Goal: Task Accomplishment & Management: Use online tool/utility

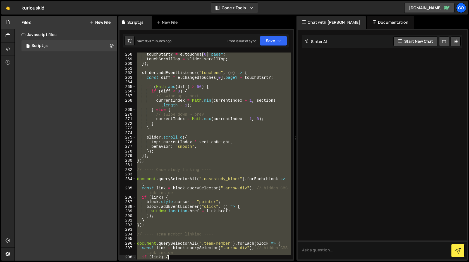
scroll to position [1266, 0]
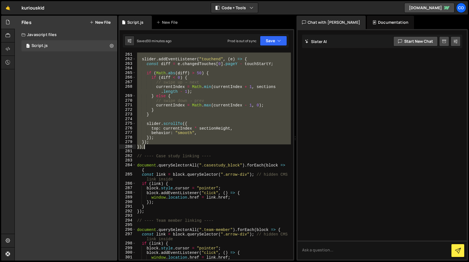
drag, startPoint x: 136, startPoint y: 76, endPoint x: 162, endPoint y: 147, distance: 75.7
click at [162, 147] on div "slider . addEventListener ( "touchend" , ( e ) => { const diff = e . changedTou…" at bounding box center [213, 160] width 155 height 216
type textarea "}); });"
paste textarea
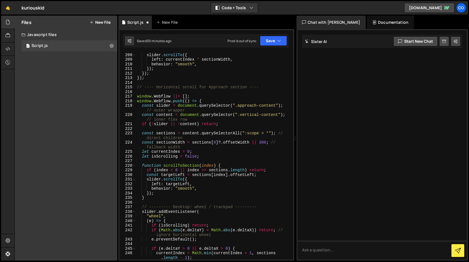
scroll to position [998, 0]
click at [273, 42] on button "Save" at bounding box center [273, 41] width 27 height 10
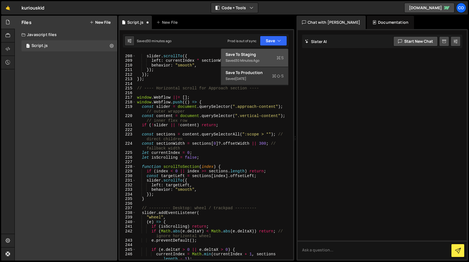
click at [264, 57] on div "Saved 30 minutes ago" at bounding box center [254, 60] width 58 height 7
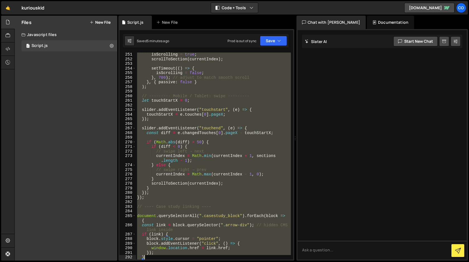
scroll to position [1225, 0]
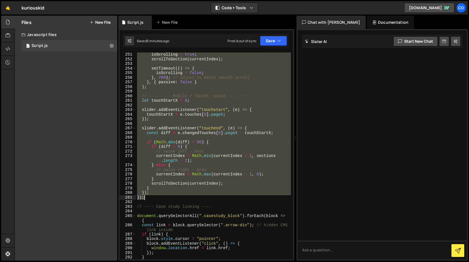
drag, startPoint x: 137, startPoint y: 102, endPoint x: 197, endPoint y: 196, distance: 111.0
click at [197, 196] on div "isScrolling = true ; scrollToSection ( currentIndex ) ; setTimeout (( ) => { is…" at bounding box center [213, 160] width 155 height 216
type textarea "}); });"
paste textarea
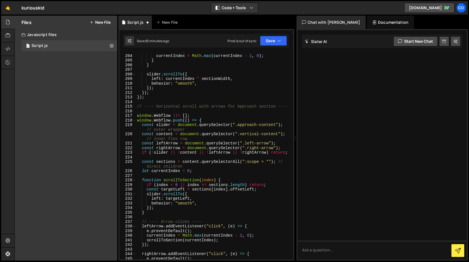
scroll to position [979, 0]
click at [273, 42] on button "Save" at bounding box center [273, 41] width 27 height 10
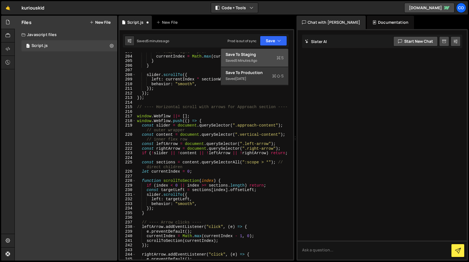
click at [261, 60] on div "Saved 5 minutes ago" at bounding box center [254, 60] width 58 height 7
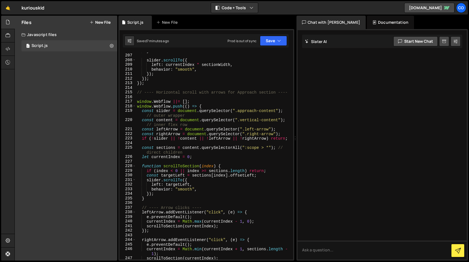
scroll to position [993, 0]
click at [137, 92] on div "} slider . scrollTo ({ left : currentIndex * sectionWidth , behavior : "smooth"…" at bounding box center [213, 157] width 155 height 216
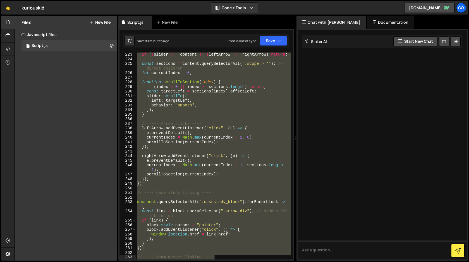
scroll to position [1114, 0]
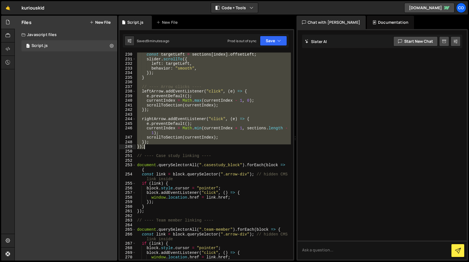
drag, startPoint x: 137, startPoint y: 92, endPoint x: 192, endPoint y: 147, distance: 77.5
click at [192, 147] on div "const targetLeft = sections [ index ] . offsetLeft ; slider . scrollTo ({ left …" at bounding box center [213, 160] width 155 height 216
type textarea "}); });"
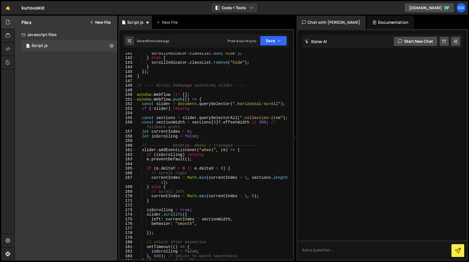
scroll to position [677, 0]
click at [272, 41] on button "Save" at bounding box center [273, 41] width 27 height 10
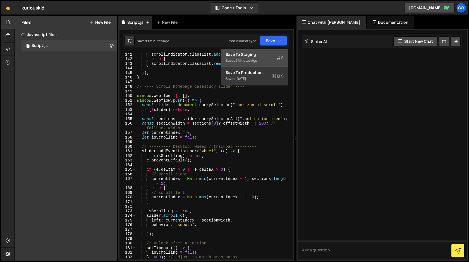
click at [262, 62] on div "Saved 9 minutes ago" at bounding box center [254, 60] width 58 height 7
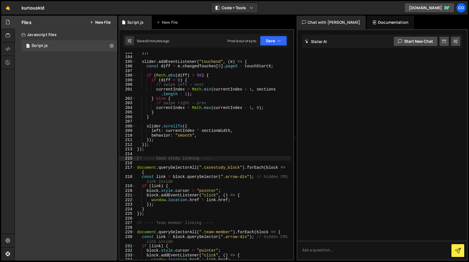
click at [228, 148] on div "}) ; slider . addEventListener ( "touchend" , ( e ) => { const diff = e . chang…" at bounding box center [213, 158] width 155 height 216
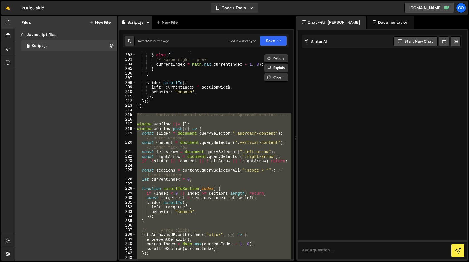
scroll to position [971, 0]
click at [205, 199] on div "currentIndex = Math . min ( currentIndex + 1 , sections . length - 1 ) ; } else…" at bounding box center [213, 155] width 155 height 207
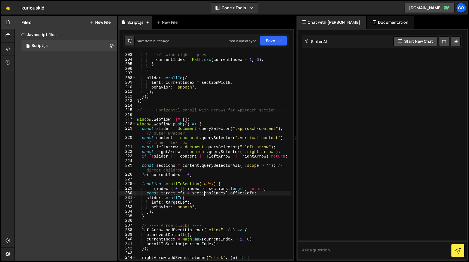
scroll to position [976, 0]
click at [249, 148] on div "} else { // swipe right → prev currentIndex = Math . max ( currentIndex - 1 , 0…" at bounding box center [213, 156] width 155 height 216
click at [247, 146] on div "} else { // swipe right → prev currentIndex = Math . max ( currentIndex - 1 , 0…" at bounding box center [213, 156] width 155 height 216
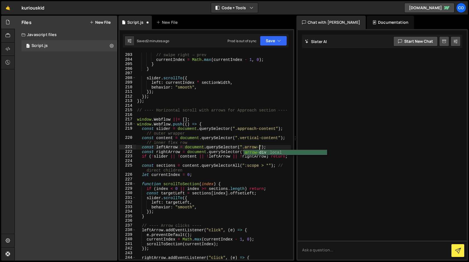
paste textarea "left"
click at [250, 151] on div "} else { // swipe right → prev currentIndex = Math . max ( currentIndex - 1 , 0…" at bounding box center [213, 156] width 155 height 216
click at [252, 153] on div "} else { // swipe right → prev currentIndex = Math . max ( currentIndex - 1 , 0…" at bounding box center [213, 156] width 155 height 216
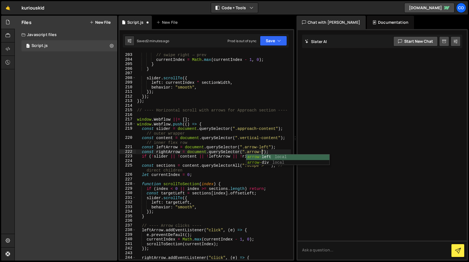
paste textarea "right"
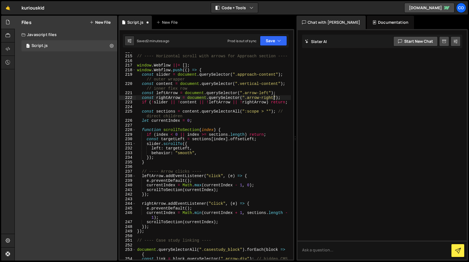
scroll to position [1031, 0]
click at [272, 38] on button "Save" at bounding box center [273, 41] width 27 height 10
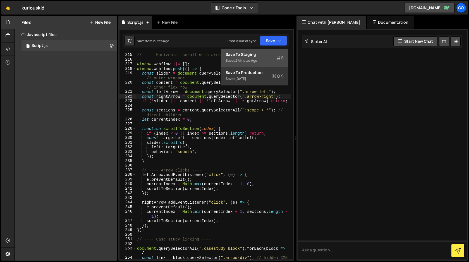
click at [262, 52] on div "Save to Staging S" at bounding box center [254, 55] width 58 height 6
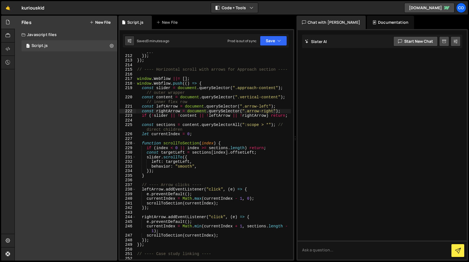
scroll to position [1016, 0]
click at [269, 105] on div "}) ; }) ; }) ; // ---- Horizontal scroll with arrows for Approach section ---- …" at bounding box center [213, 157] width 155 height 216
paste textarea "left-arrow"
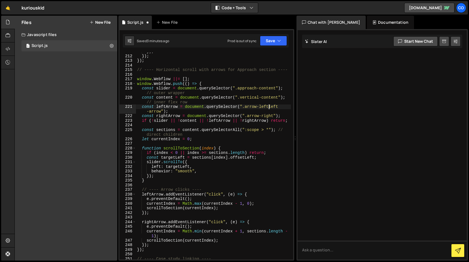
click at [269, 107] on div "}) ; }) ; }) ; // ---- Horizontal scroll with arrows for Approach section ---- …" at bounding box center [213, 157] width 155 height 216
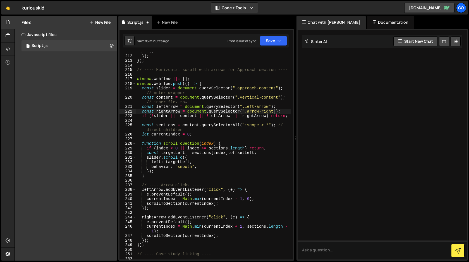
click at [273, 112] on div "}) ; }) ; }) ; // ---- Horizontal scroll with arrows for Approach section ---- …" at bounding box center [213, 157] width 155 height 216
paste textarea "left-arrow"
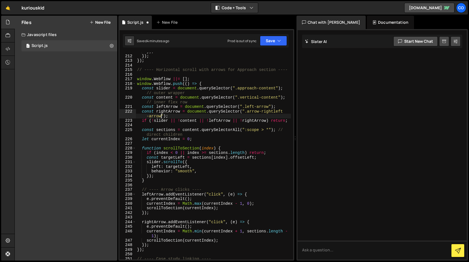
click at [274, 111] on div "}) ; }) ; }) ; // ---- Horizontal scroll with arrows for Approach section ---- …" at bounding box center [213, 157] width 155 height 216
click at [255, 111] on div "}) ; }) ; }) ; // ---- Horizontal scroll with arrows for Approach section ---- …" at bounding box center [213, 157] width 155 height 216
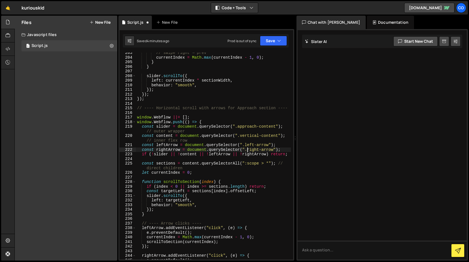
scroll to position [976, 0]
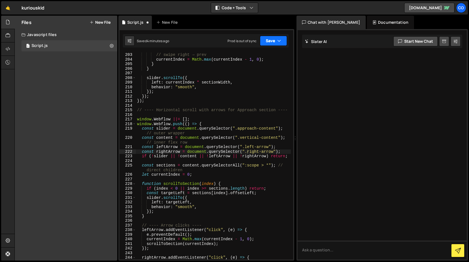
click at [272, 41] on button "Save" at bounding box center [273, 41] width 27 height 10
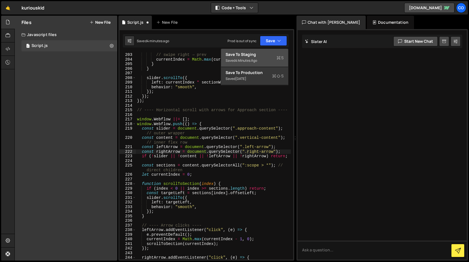
click at [264, 56] on div "Save to Staging S" at bounding box center [254, 55] width 58 height 6
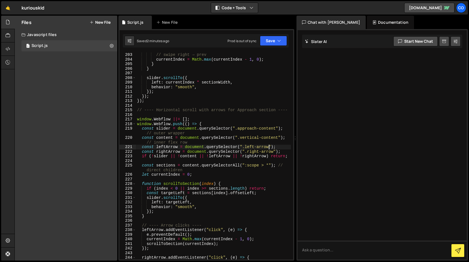
click at [269, 147] on div "// swipe right → prev currentIndex = Math . max ( currentIndex - 1 , 0 ) ; } } …" at bounding box center [213, 160] width 155 height 216
drag, startPoint x: 269, startPoint y: 147, endPoint x: 244, endPoint y: 146, distance: 24.3
click at [244, 146] on div "// swipe right → prev currentIndex = Math . max ( currentIndex - 1 , 0 ) ; } } …" at bounding box center [213, 160] width 155 height 216
click at [248, 152] on div "// swipe right → prev currentIndex = Math . max ( currentIndex - 1 , 0 ) ; } } …" at bounding box center [213, 160] width 155 height 216
drag, startPoint x: 248, startPoint y: 152, endPoint x: 274, endPoint y: 150, distance: 26.9
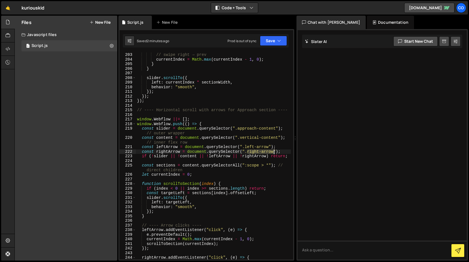
click at [274, 150] on div "// swipe right → prev currentIndex = Math . max ( currentIndex - 1 , 0 ) ; } } …" at bounding box center [213, 160] width 155 height 216
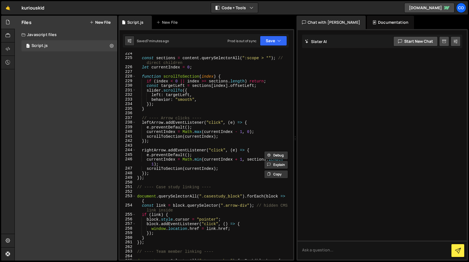
scroll to position [1080, 0]
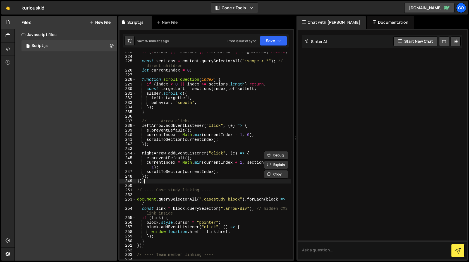
click at [144, 183] on div "if ( ! slider || ! content || ! leftArrow || ! rightArrow ) return ; const sect…" at bounding box center [213, 158] width 155 height 216
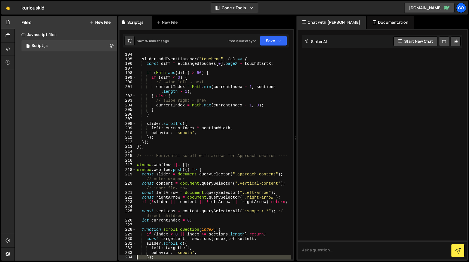
scroll to position [930, 0]
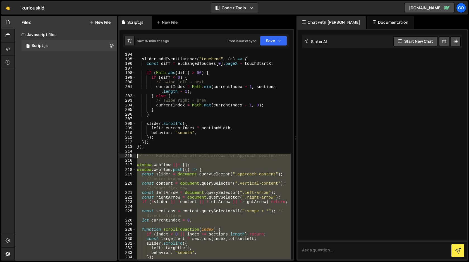
drag, startPoint x: 145, startPoint y: 182, endPoint x: 124, endPoint y: 158, distance: 32.4
click at [124, 158] on div "}); 194 195 196 197 198 199 200 201 202 203 204 205 206 207 208 209 210 211 212…" at bounding box center [206, 155] width 174 height 207
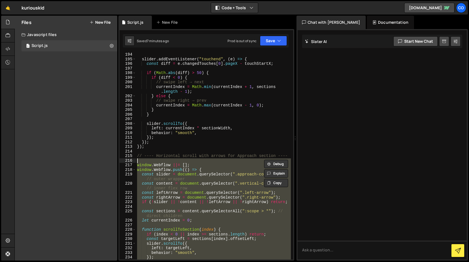
type textarea "// ---- Horizontal scroll with arrows for Approach section ----"
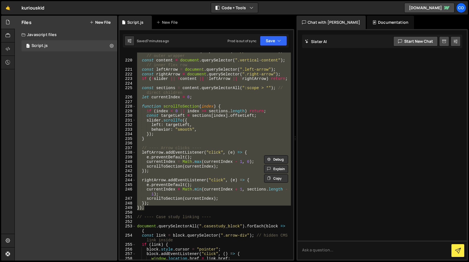
scroll to position [1054, 0]
paste textarea
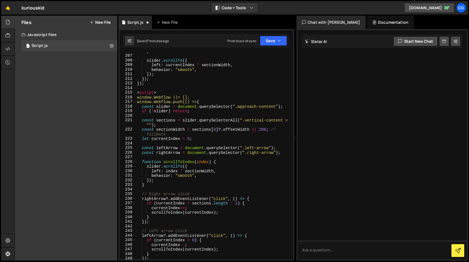
scroll to position [993, 0]
click at [158, 92] on div "} slider . scrollTo ({ left : currentIndex * sectionWidth , behavior : "smooth"…" at bounding box center [213, 157] width 155 height 216
type textarea "<"
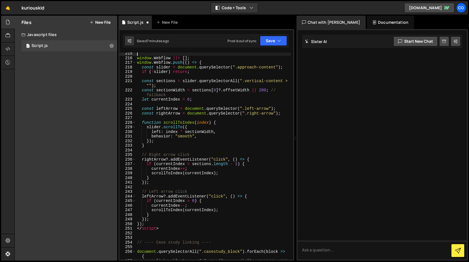
scroll to position [1032, 0]
click at [166, 231] on div "window . Webflow ||= [ ] ; window . Webflow . push (( ) => { const slider = doc…" at bounding box center [213, 161] width 155 height 221
click at [167, 228] on div "window . Webflow ||= [ ] ; window . Webflow . push (( ) => { const slider = doc…" at bounding box center [213, 161] width 155 height 221
type textarea "<"
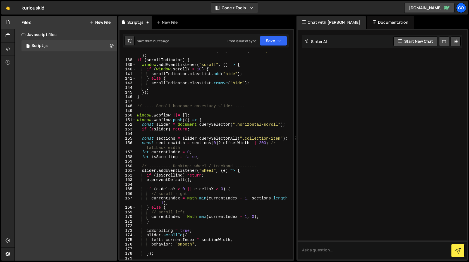
scroll to position [657, 0]
drag, startPoint x: 249, startPoint y: 106, endPoint x: 131, endPoint y: 105, distance: 117.7
click at [131, 105] on div "137 138 139 140 141 142 143 144 145 146 147 148 149 150 151 152 153 154 155 156…" at bounding box center [206, 155] width 174 height 207
type textarea "// ---- Scroll homepage casestudy slider ----"
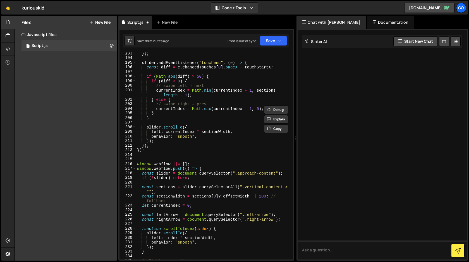
scroll to position [928, 0]
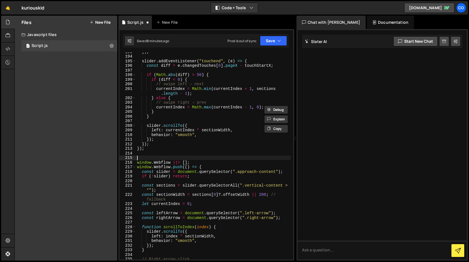
click at [165, 156] on div "}) ; slider . addEventListener ( "touchend" , ( e ) => { const diff = e . chang…" at bounding box center [213, 157] width 155 height 216
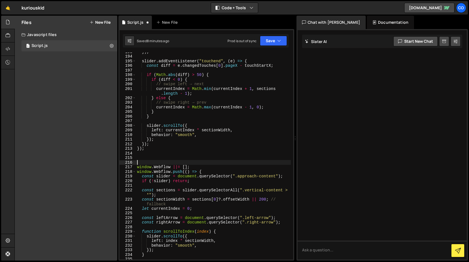
paste textarea "// ---- Scroll homepage casestudy slider ----"
type textarea "// ---- Scroll homepage casestudy slider ----"
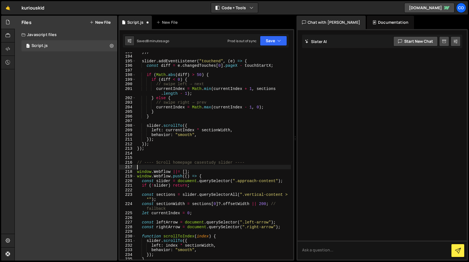
click at [182, 163] on div "}) ; slider . addEventListener ( "touchend" , ( e ) => { const diff = e . chang…" at bounding box center [213, 157] width 155 height 216
click at [227, 162] on div "}) ; slider . addEventListener ( "touchend" , ( e ) => { const diff = e . chang…" at bounding box center [213, 157] width 155 height 216
click at [272, 41] on button "Save" at bounding box center [273, 41] width 27 height 10
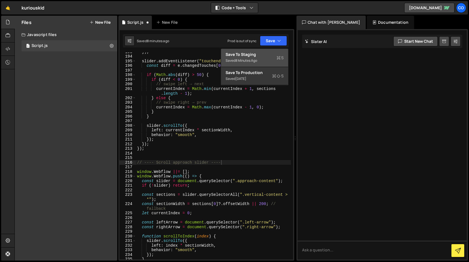
click at [264, 57] on div "Saved 8 minutes ago" at bounding box center [254, 60] width 58 height 7
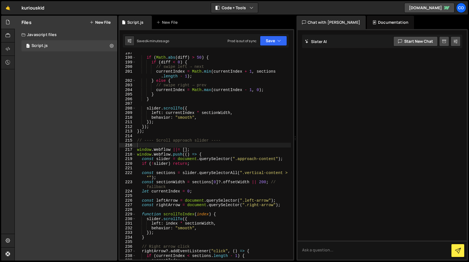
scroll to position [957, 0]
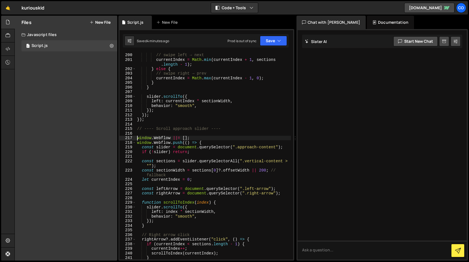
click at [137, 139] on div "if ( diff < 0 ) { // swipe left → next currentIndex = Math . min ( currentIndex…" at bounding box center [213, 156] width 155 height 216
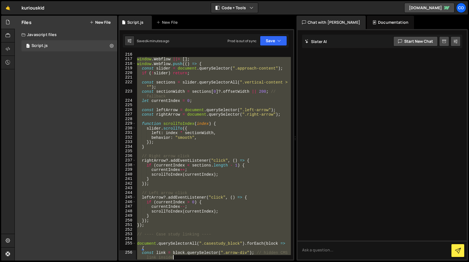
scroll to position [1082, 0]
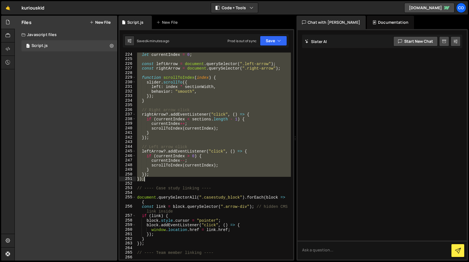
drag, startPoint x: 137, startPoint y: 139, endPoint x: 180, endPoint y: 181, distance: 60.4
click at [180, 181] on div "let currentIndex = 0 ; const leftArrow = document . querySelector ( ".left-arro…" at bounding box center [213, 160] width 155 height 216
type textarea "}); });"
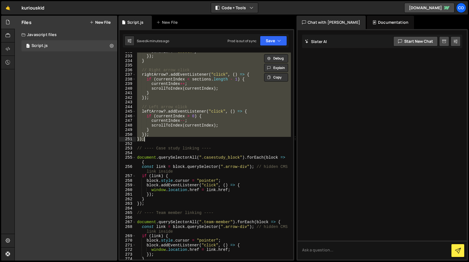
scroll to position [1122, 0]
paste textarea
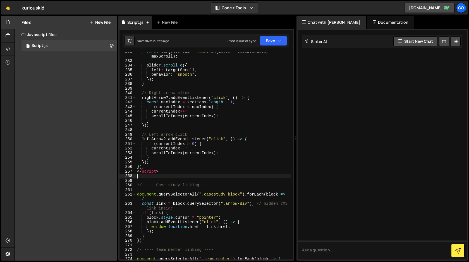
click at [161, 172] on div "const targetScroll = Math . min ( index * sectionWidth , maxScroll ) ; slider .…" at bounding box center [213, 159] width 155 height 221
type textarea "</script>"
drag, startPoint x: 161, startPoint y: 172, endPoint x: 136, endPoint y: 172, distance: 25.1
click at [136, 172] on div "const targetScroll = Math . min ( index * sectionWidth , maxScroll ) ; slider .…" at bounding box center [213, 159] width 155 height 221
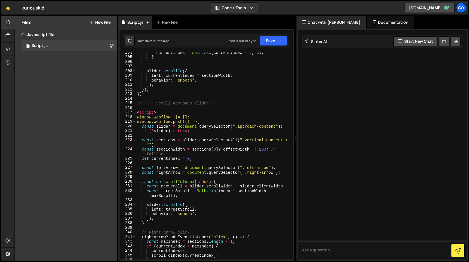
scroll to position [982, 0]
click at [157, 114] on div "currentIndex = Math . max ( currentIndex - 1 , 0 ) ; } } slider . scrollTo ({ l…" at bounding box center [213, 158] width 155 height 216
drag, startPoint x: 160, startPoint y: 113, endPoint x: 135, endPoint y: 109, distance: 25.1
click at [135, 109] on div "<script> 204 205 206 207 208 209 210 211 212 213 214 215 216 217 218 219 220 22…" at bounding box center [206, 155] width 174 height 207
type textarea "<script>"
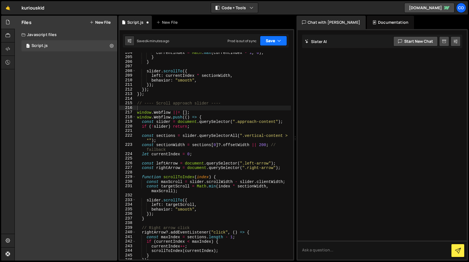
click at [271, 43] on button "Save" at bounding box center [273, 41] width 27 height 10
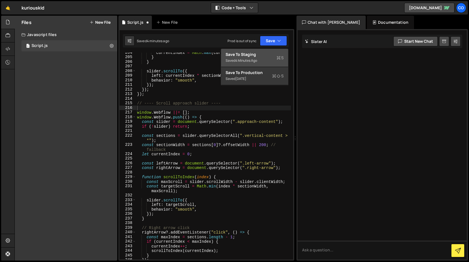
click at [257, 54] on div "Save to Staging S" at bounding box center [254, 55] width 58 height 6
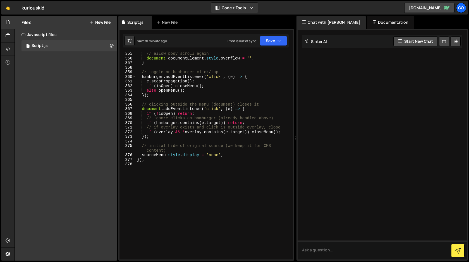
scroll to position [1731, 0]
